Goal: Information Seeking & Learning: Learn about a topic

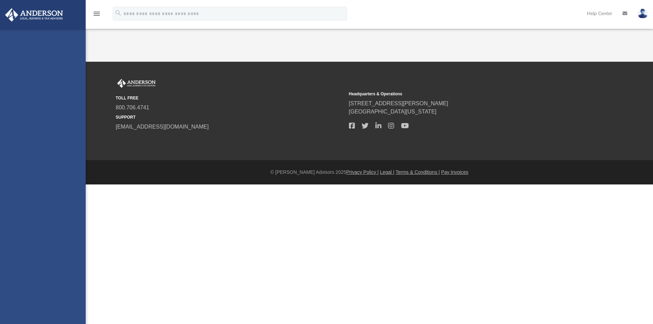
click at [371, 212] on html "X Get a chance to win 6 months of Platinum for free just by filling out this su…" at bounding box center [326, 106] width 653 height 212
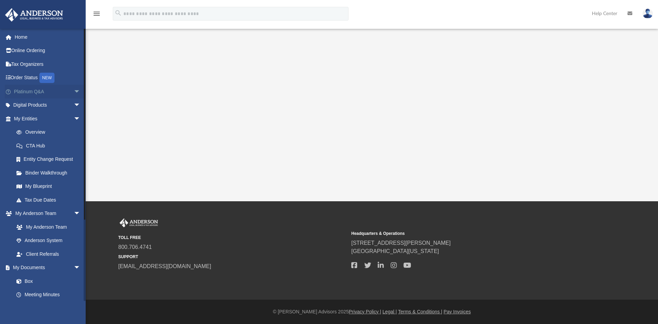
click at [31, 91] on link "Platinum Q&A arrow_drop_down" at bounding box center [48, 92] width 86 height 14
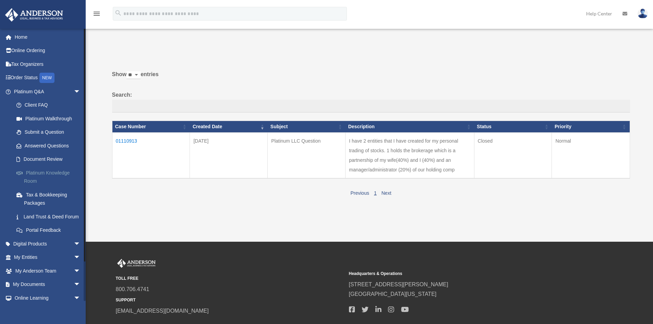
click at [38, 175] on link "Platinum Knowledge Room" at bounding box center [50, 177] width 81 height 22
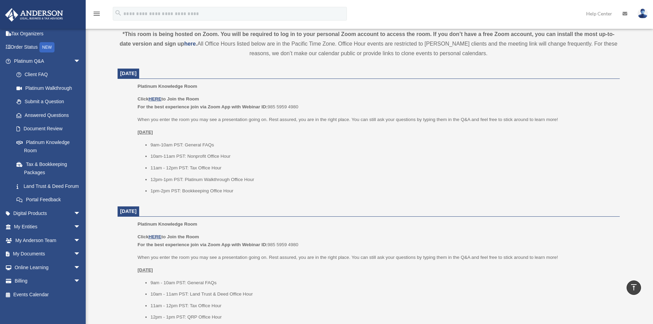
scroll to position [232, 0]
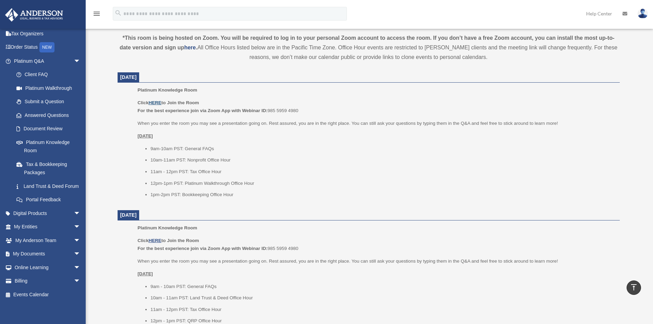
click at [157, 100] on u "HERE" at bounding box center [154, 102] width 13 height 5
